Goal: Task Accomplishment & Management: Manage account settings

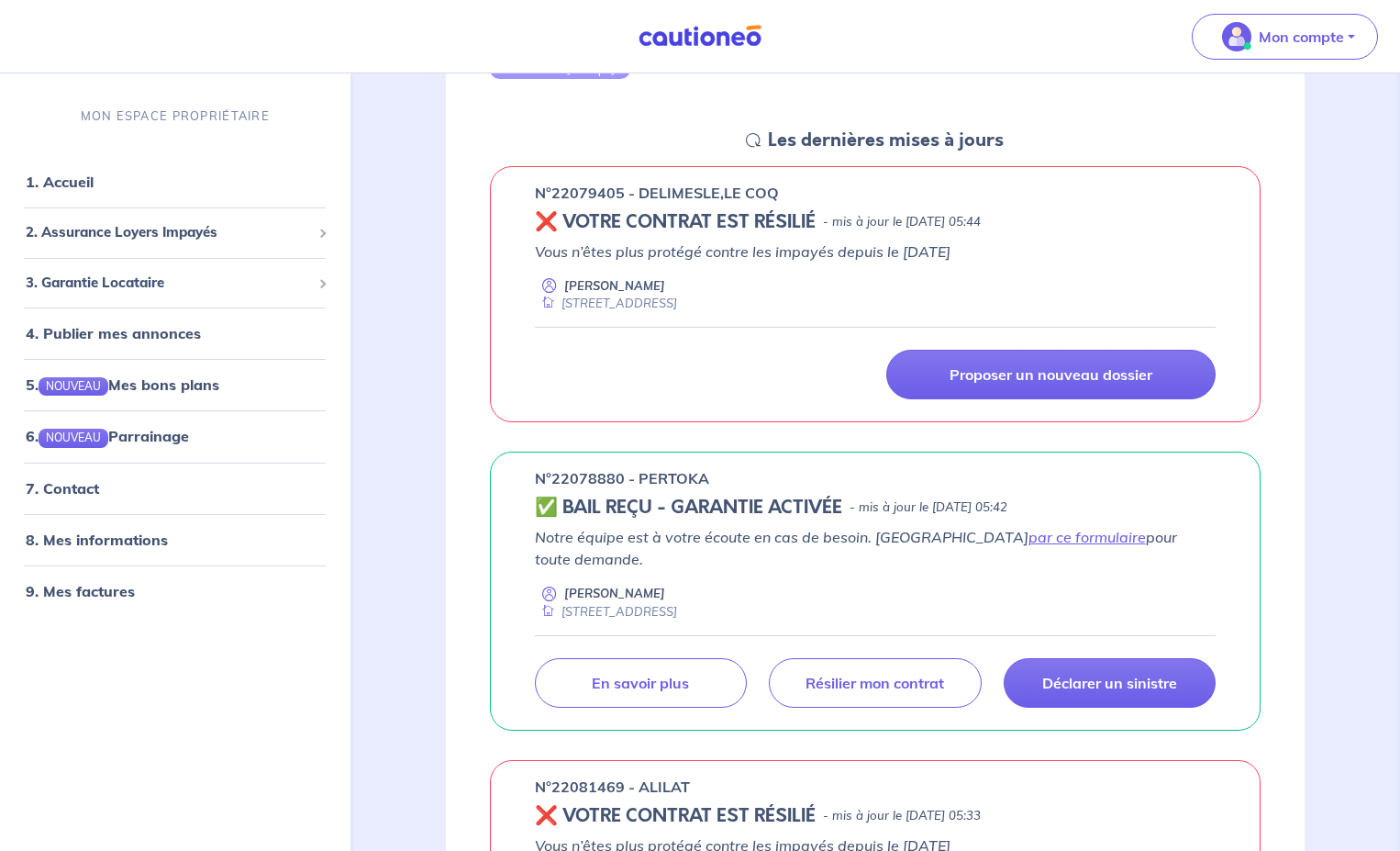
scroll to position [276, 0]
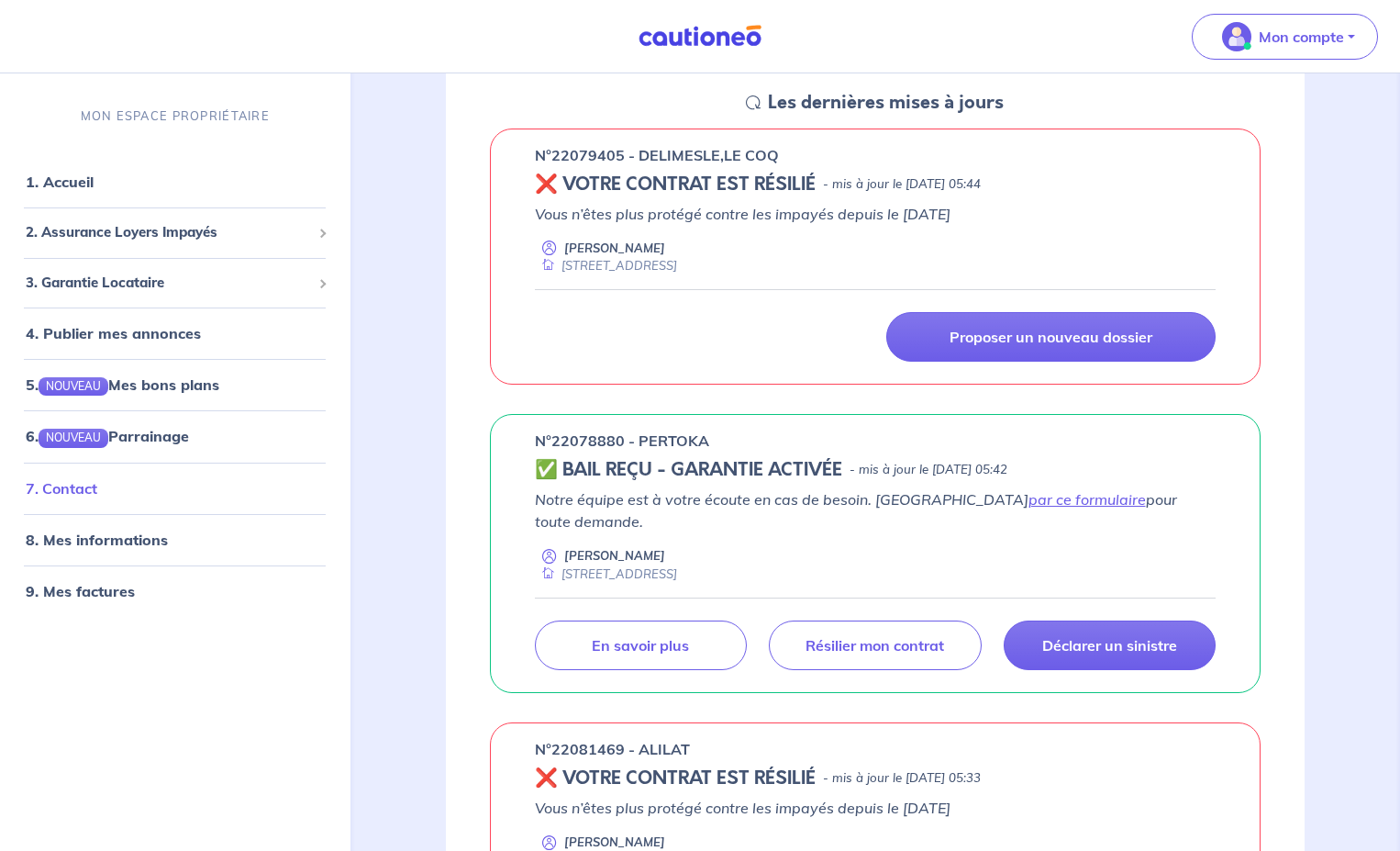
click at [75, 487] on link "7. Contact" at bounding box center [61, 487] width 72 height 19
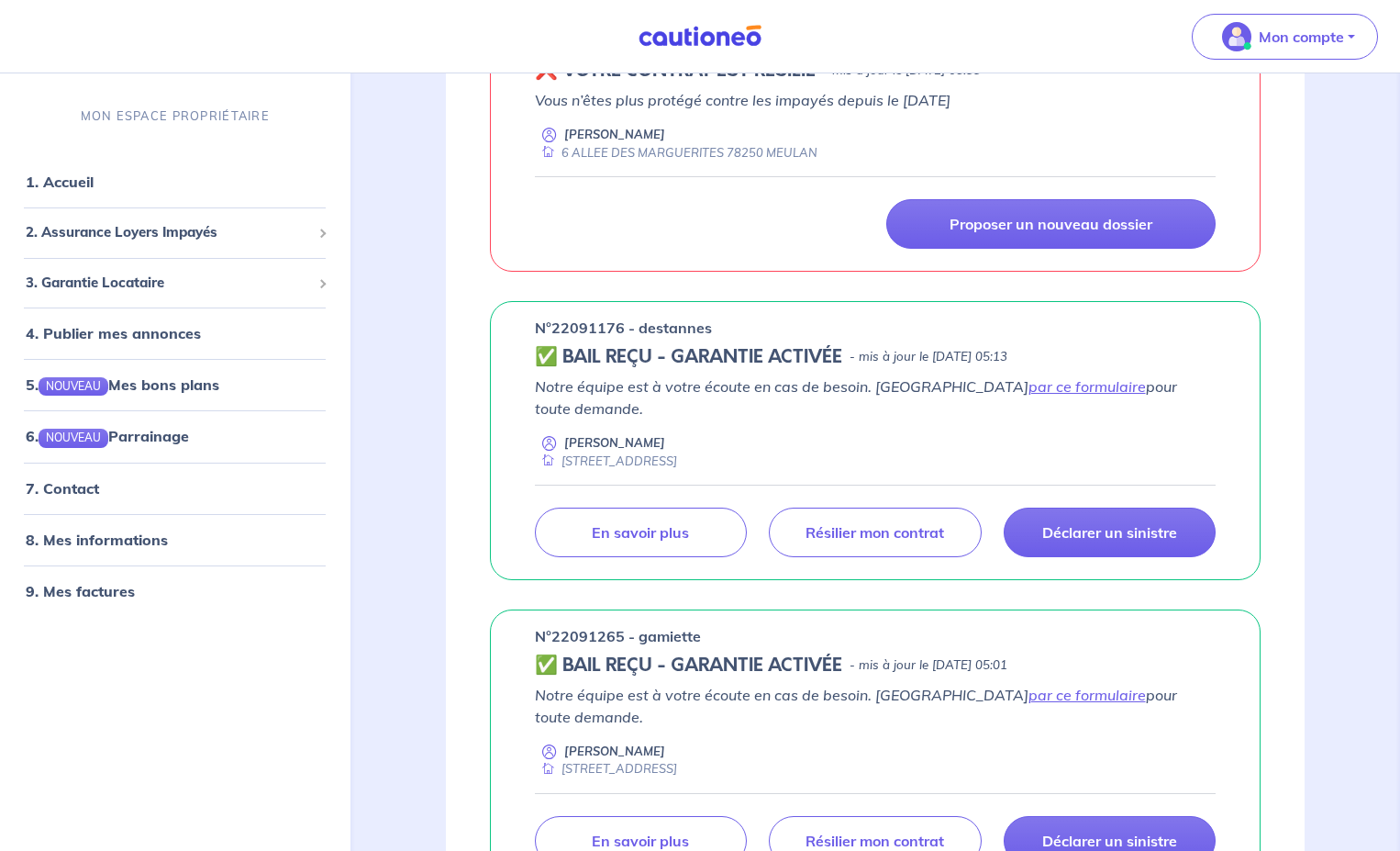
scroll to position [1194, 0]
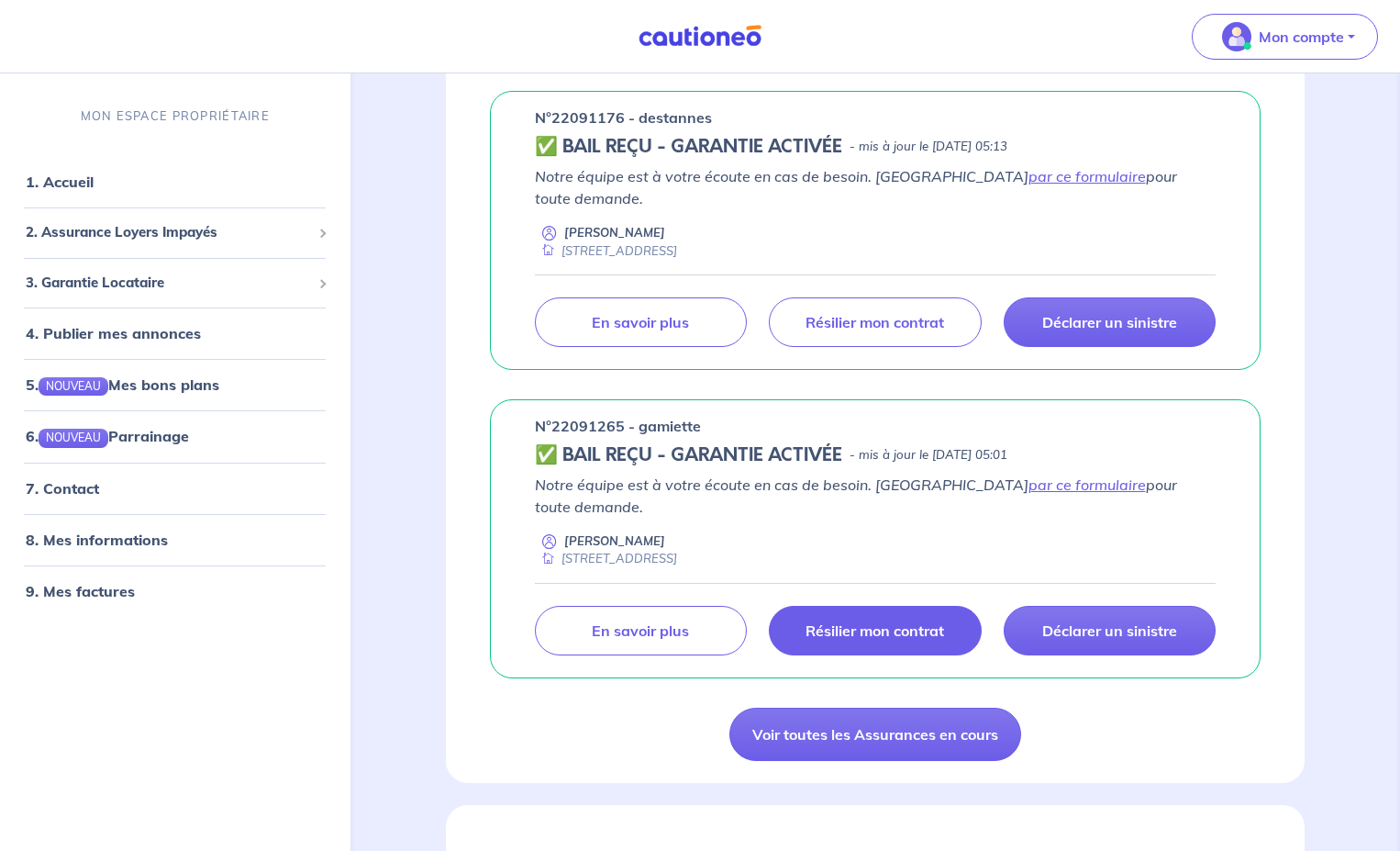
click at [880, 606] on link "Résilier mon contrat" at bounding box center [875, 630] width 212 height 49
click at [880, 621] on p "Résilier mon contrat" at bounding box center [874, 630] width 138 height 19
click at [86, 488] on link "7. Contact" at bounding box center [61, 487] width 72 height 19
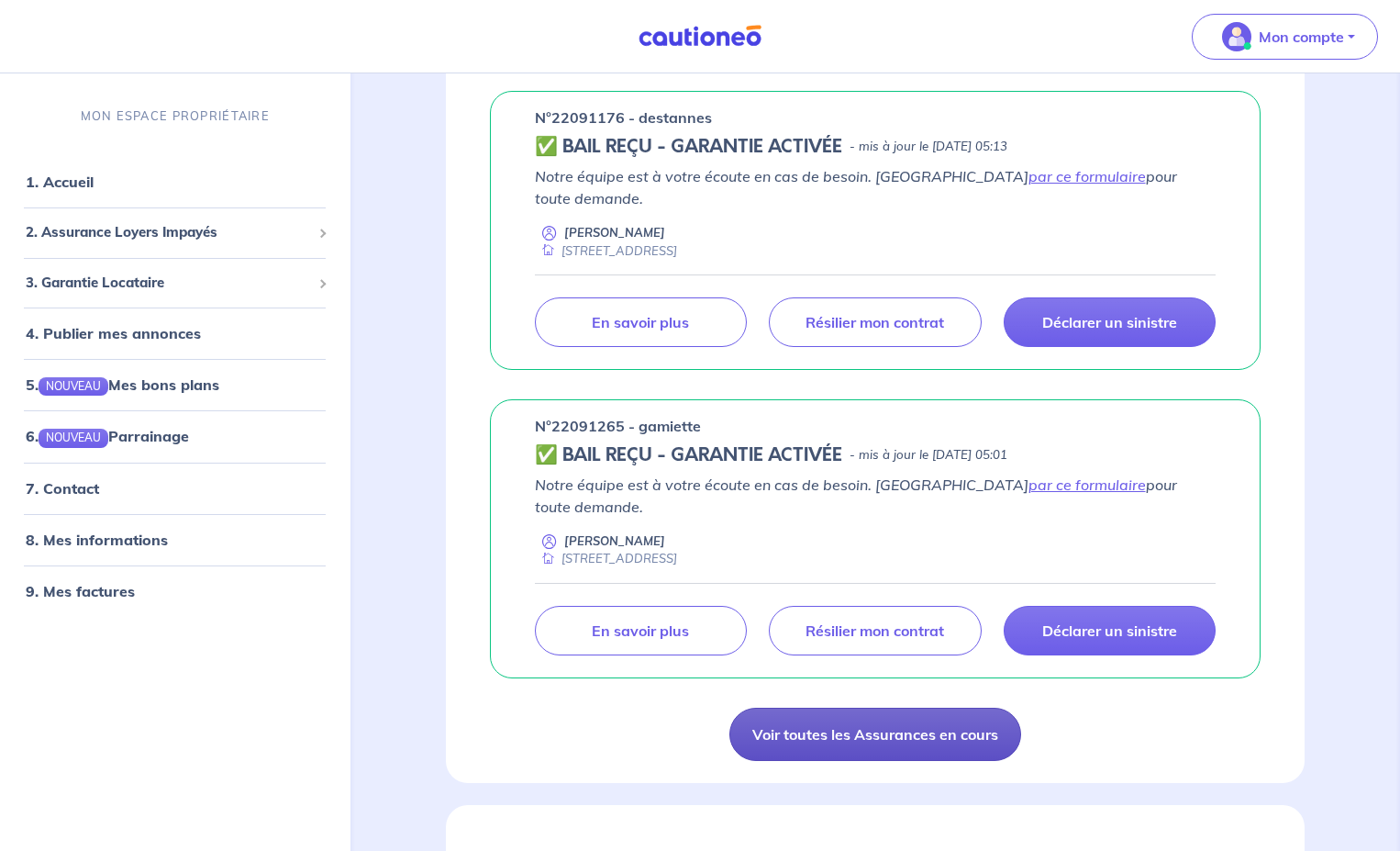
click at [794, 708] on link "Voir toutes les Assurances en cours" at bounding box center [874, 734] width 291 height 53
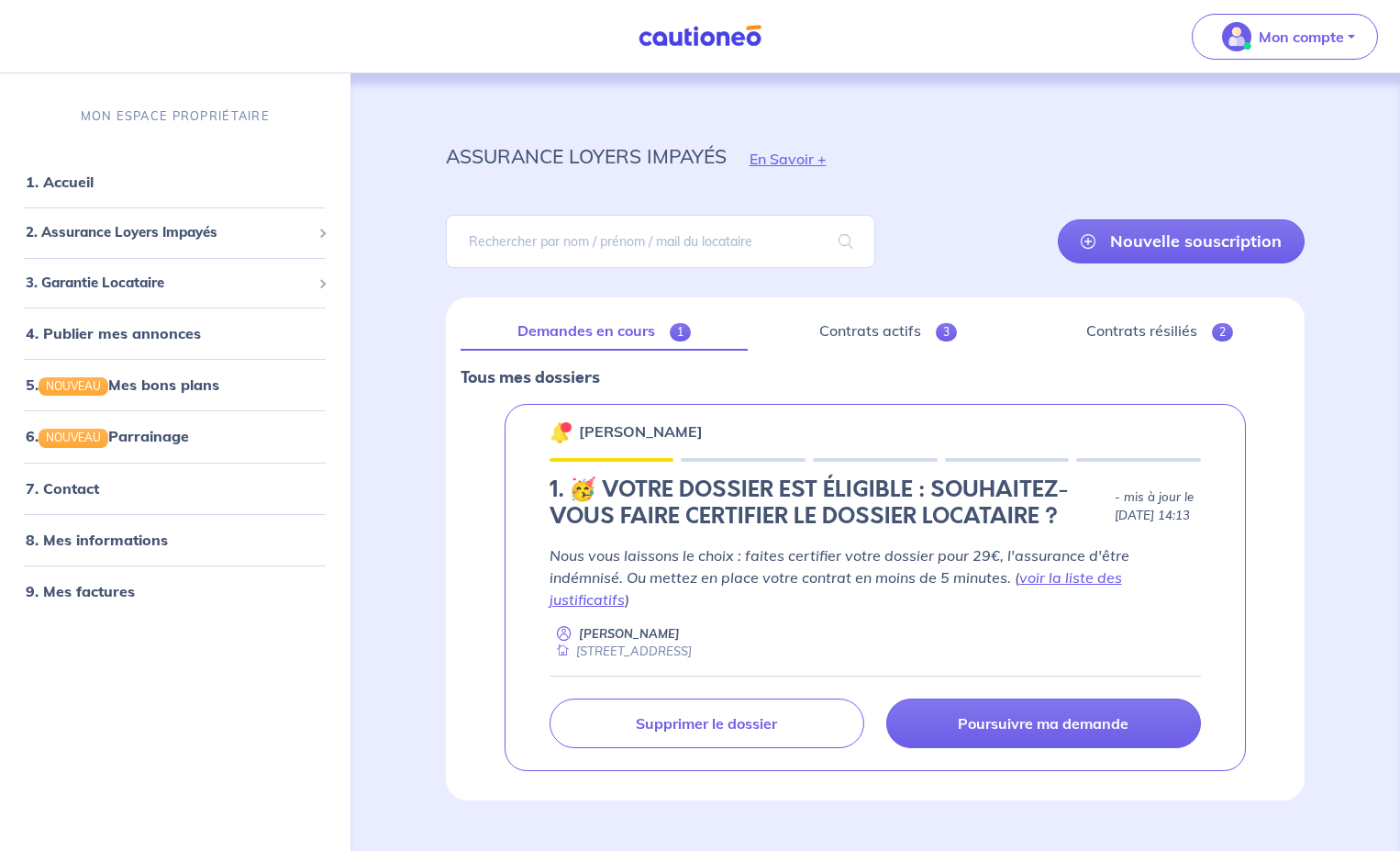
scroll to position [16, 0]
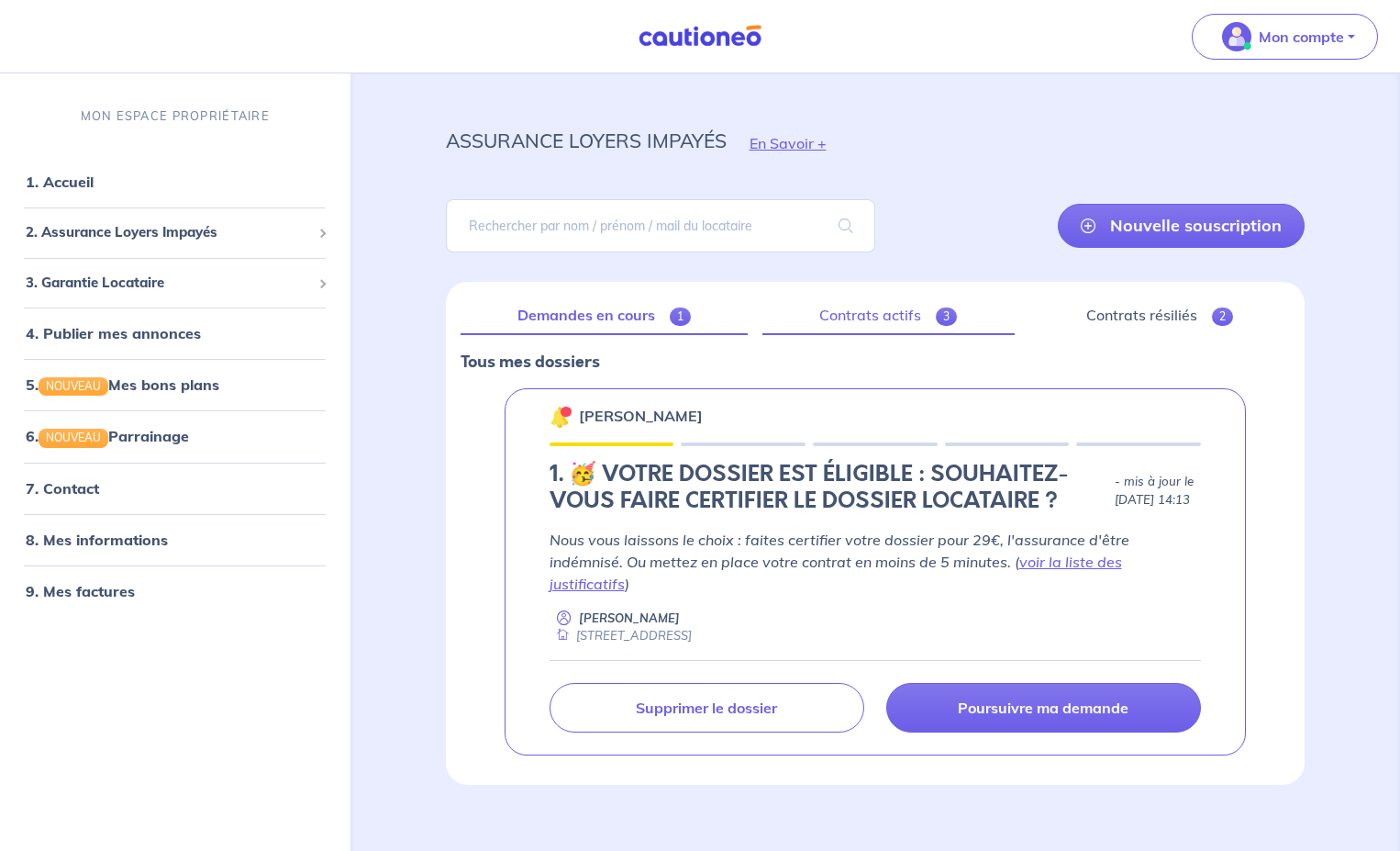
click at [881, 306] on link "Contrats actifs 3" at bounding box center [888, 315] width 252 height 38
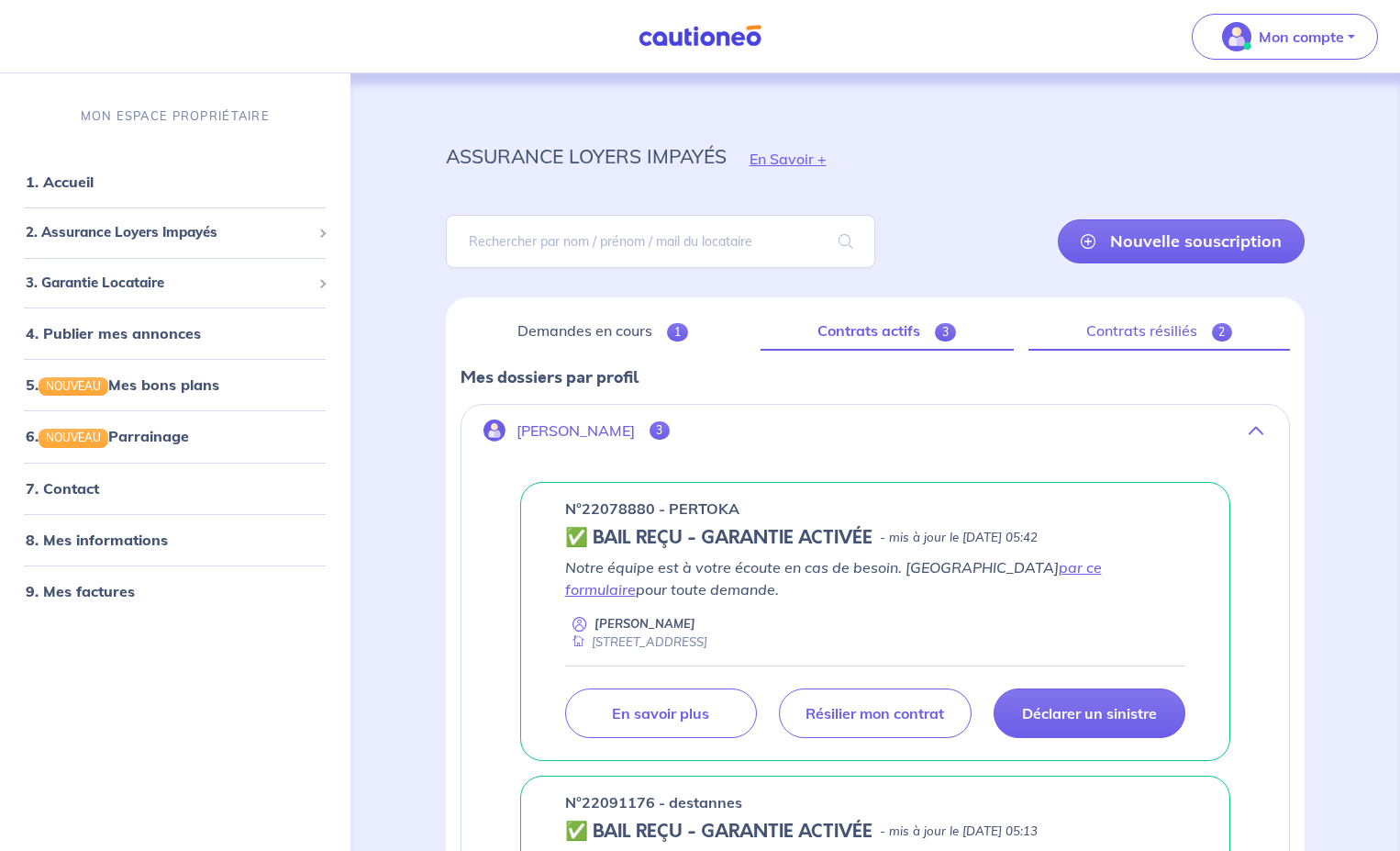
click at [1176, 336] on link "Contrats résiliés 2" at bounding box center [1159, 331] width 261 height 38
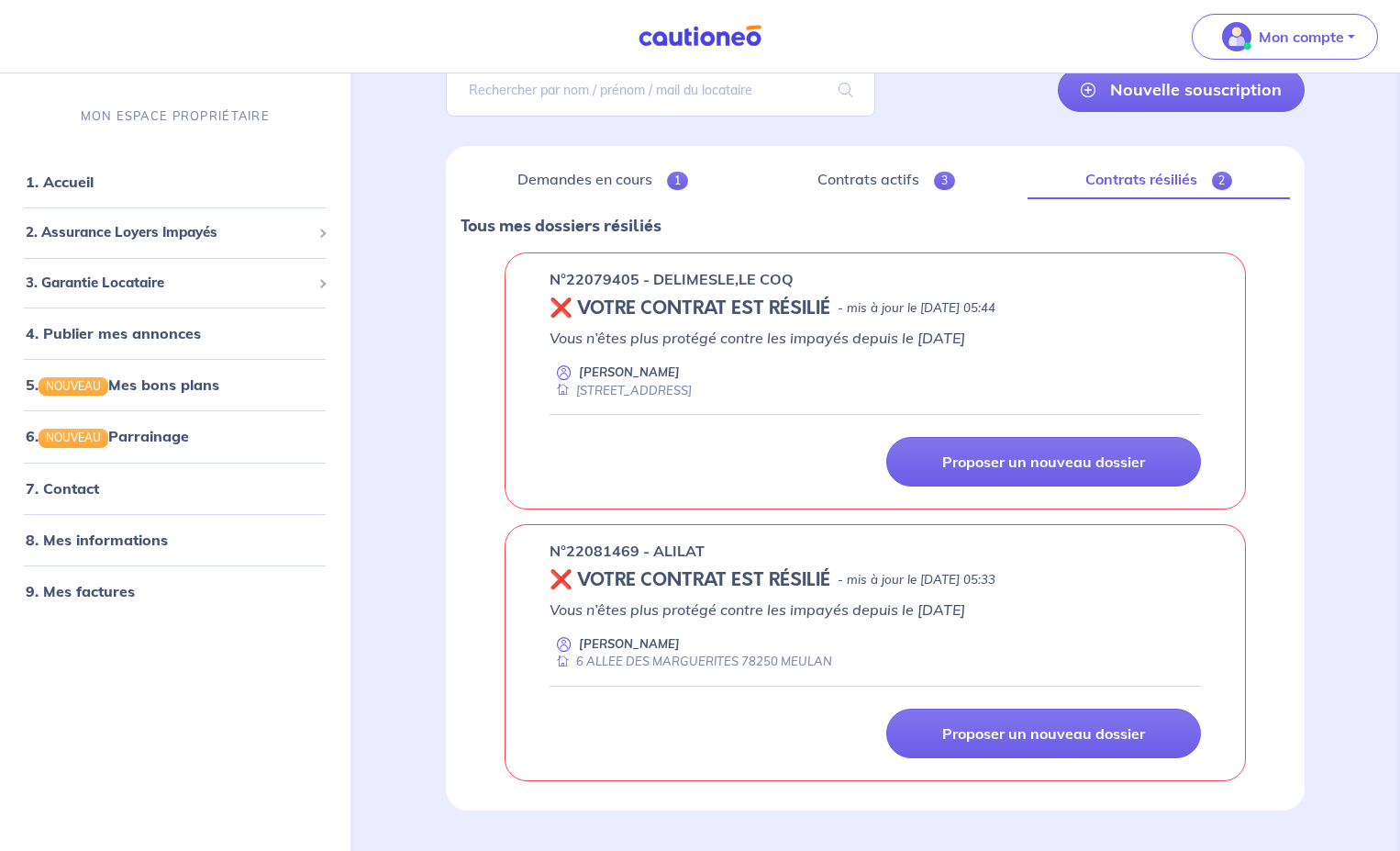
scroll to position [184, 0]
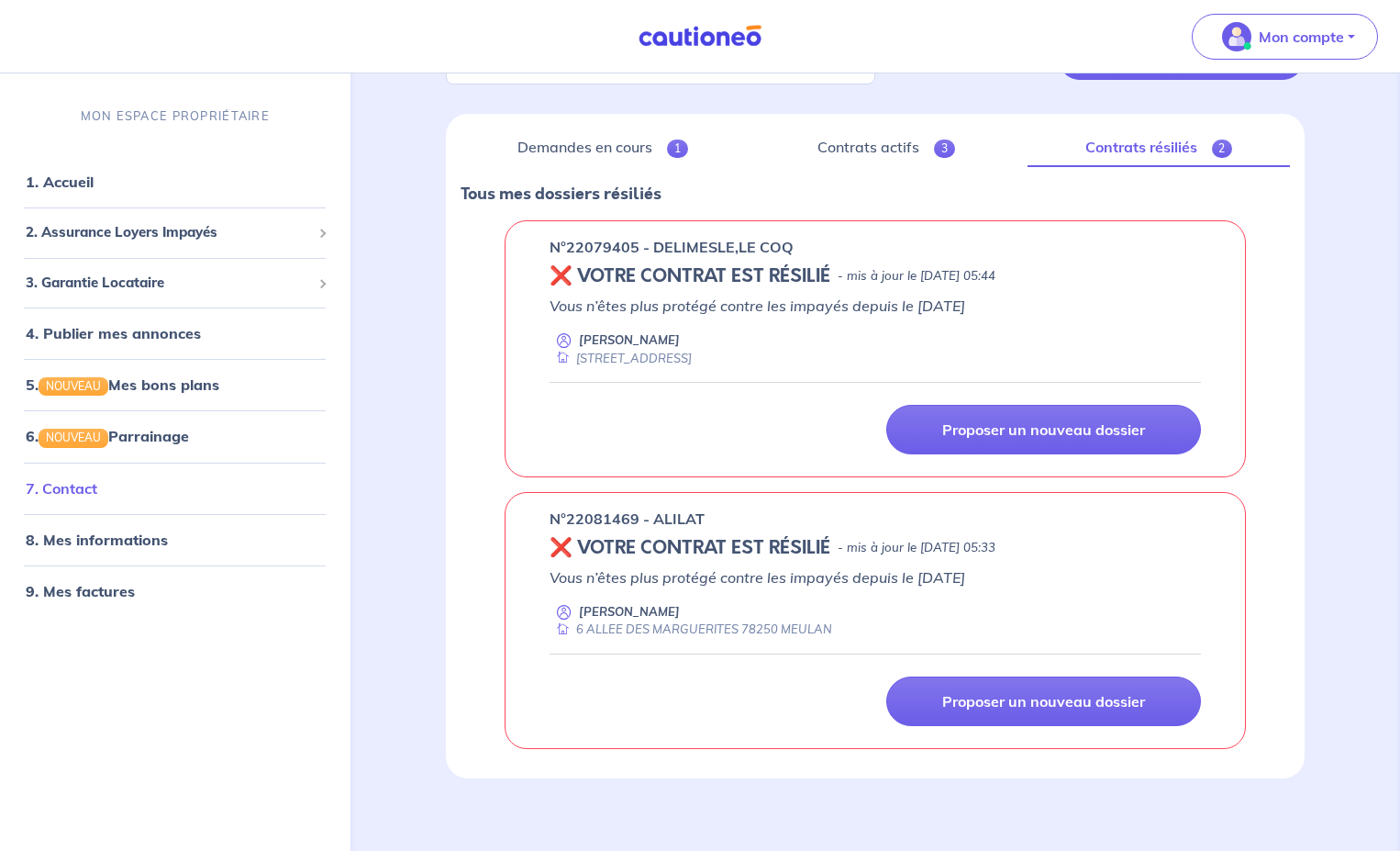
click at [77, 489] on link "7. Contact" at bounding box center [61, 487] width 72 height 19
